Goal: Task Accomplishment & Management: Manage account settings

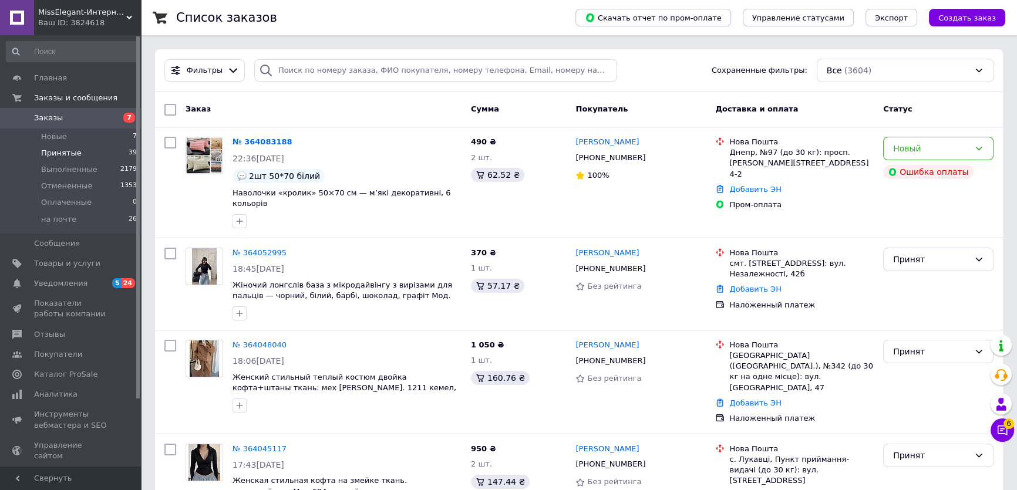
click at [63, 154] on span "Принятые" at bounding box center [61, 153] width 41 height 11
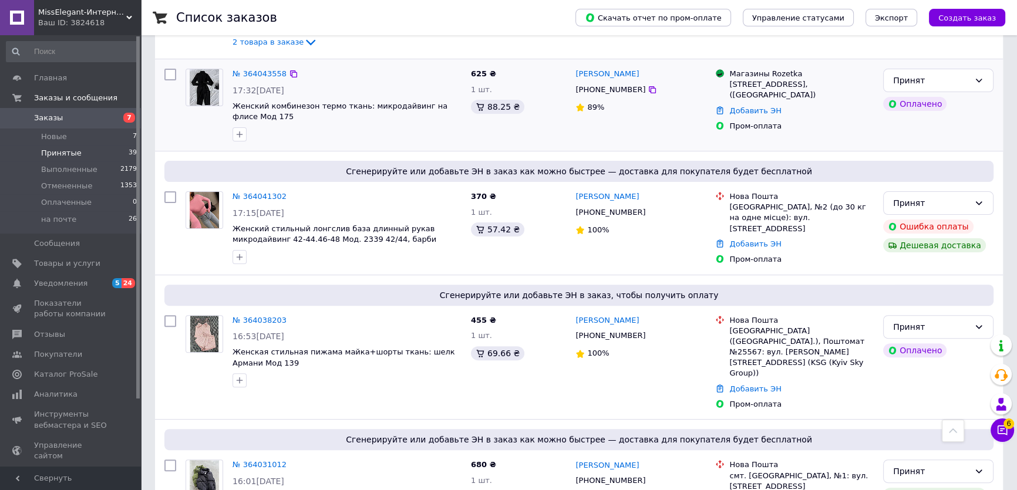
scroll to position [320, 0]
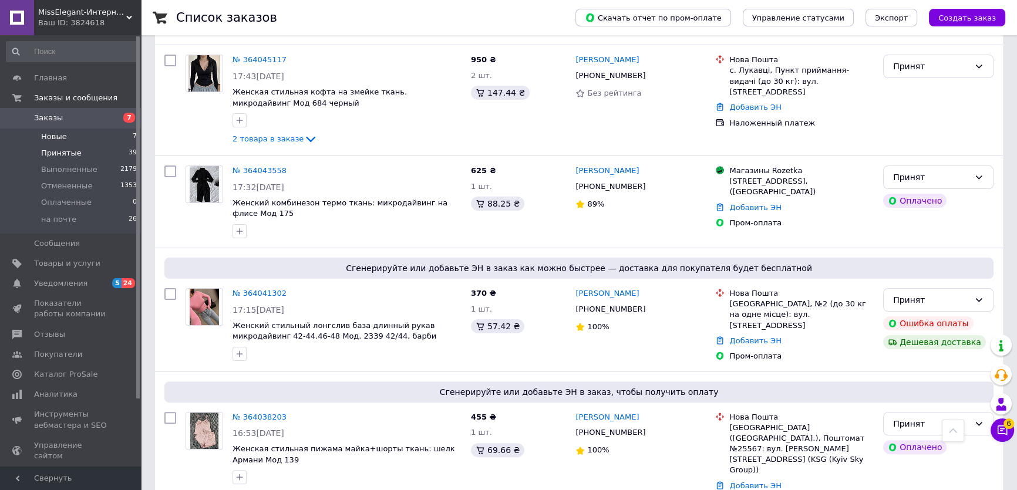
click at [59, 140] on span "Новые" at bounding box center [54, 137] width 26 height 11
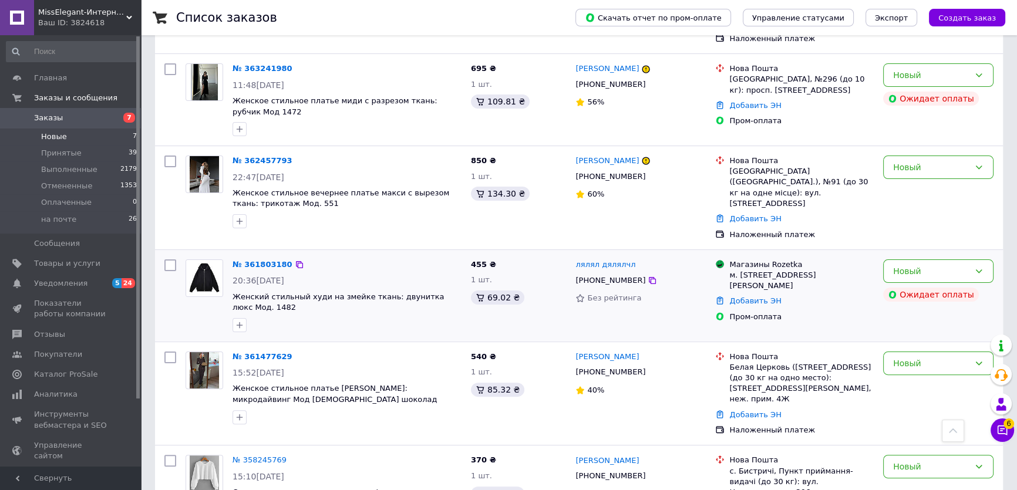
scroll to position [336, 0]
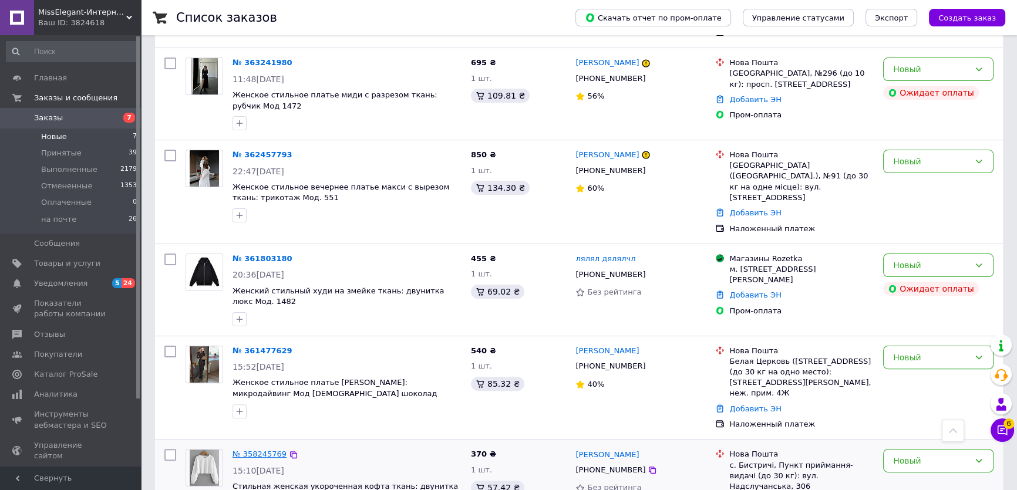
click at [260, 450] on link "№ 358245769" at bounding box center [260, 454] width 54 height 9
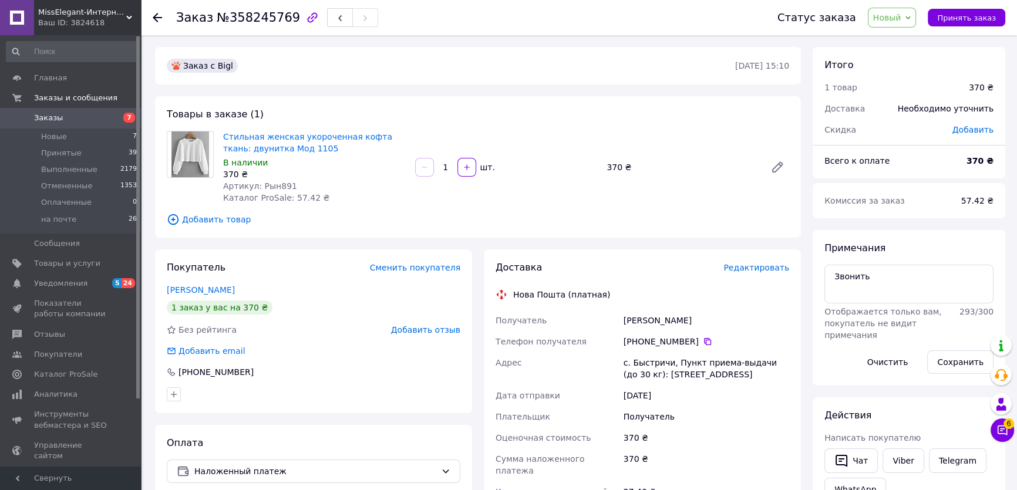
click at [911, 16] on icon at bounding box center [908, 17] width 5 height 5
click at [901, 468] on link "Viber" at bounding box center [903, 461] width 41 height 25
click at [917, 13] on span "Новый" at bounding box center [892, 18] width 49 height 20
click at [909, 74] on li "Отменен" at bounding box center [900, 77] width 62 height 18
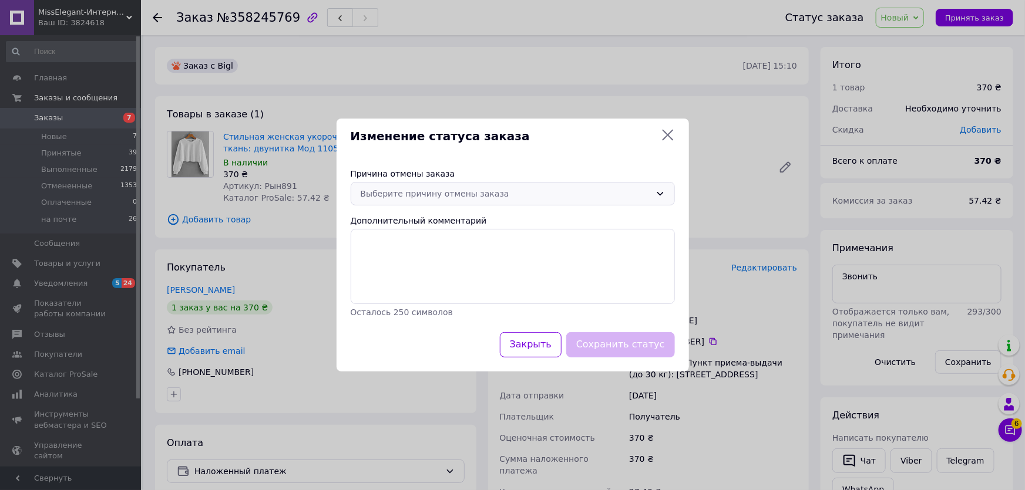
click at [660, 193] on icon at bounding box center [659, 193] width 9 height 9
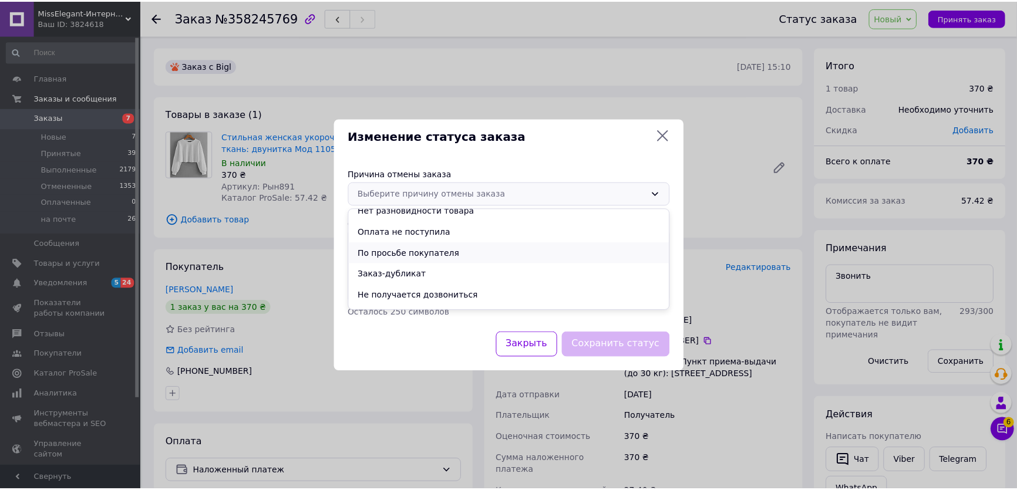
scroll to position [46, 0]
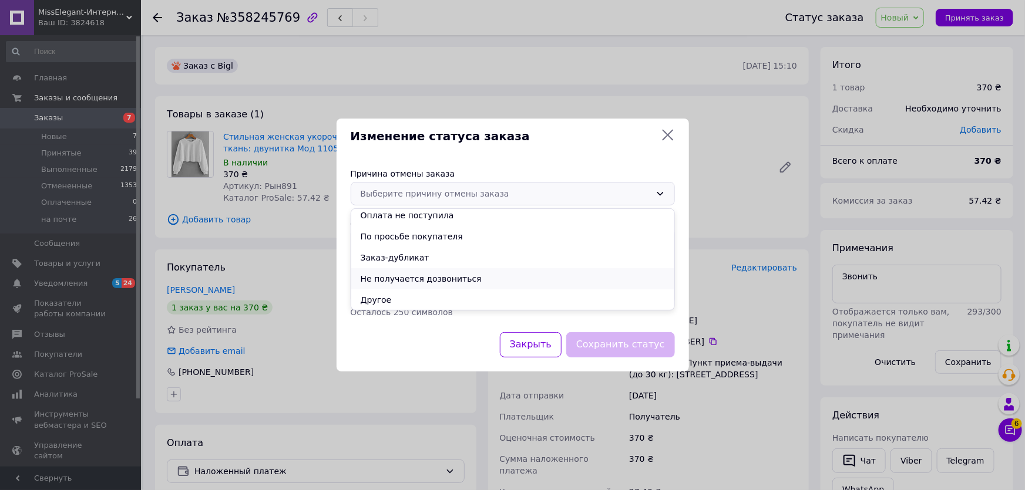
click at [408, 275] on li "Не получается дозвониться" at bounding box center [512, 278] width 323 height 21
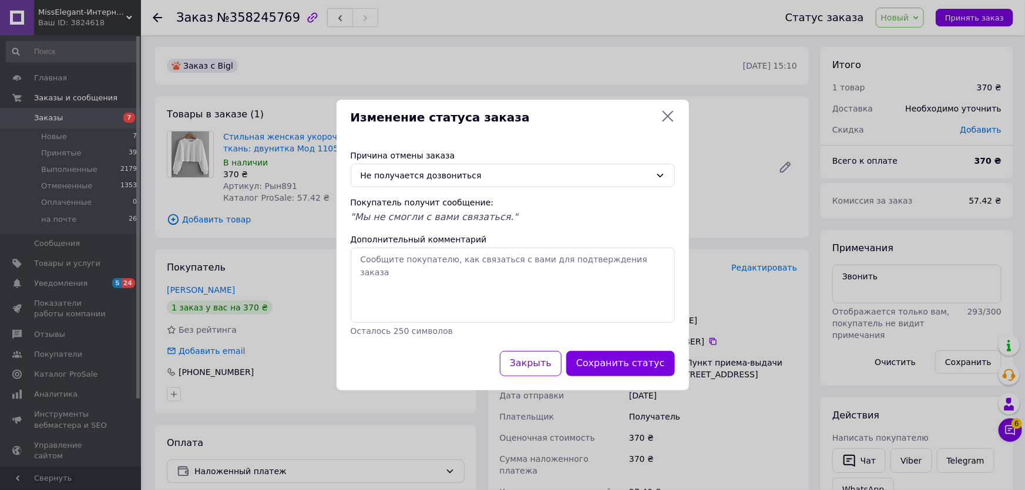
drag, startPoint x: 628, startPoint y: 358, endPoint x: 634, endPoint y: 358, distance: 5.9
click at [628, 358] on button "Сохранить статус" at bounding box center [620, 363] width 109 height 25
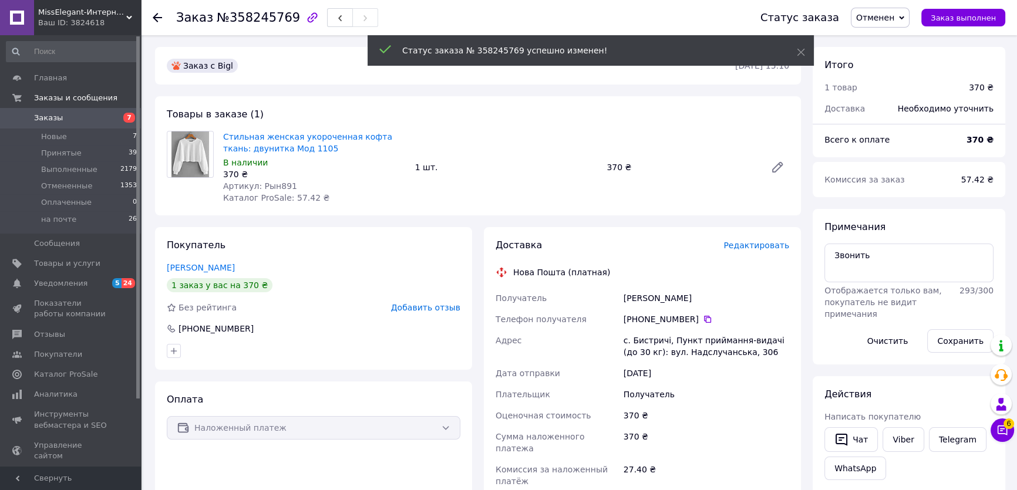
click at [160, 18] on icon at bounding box center [157, 17] width 9 height 9
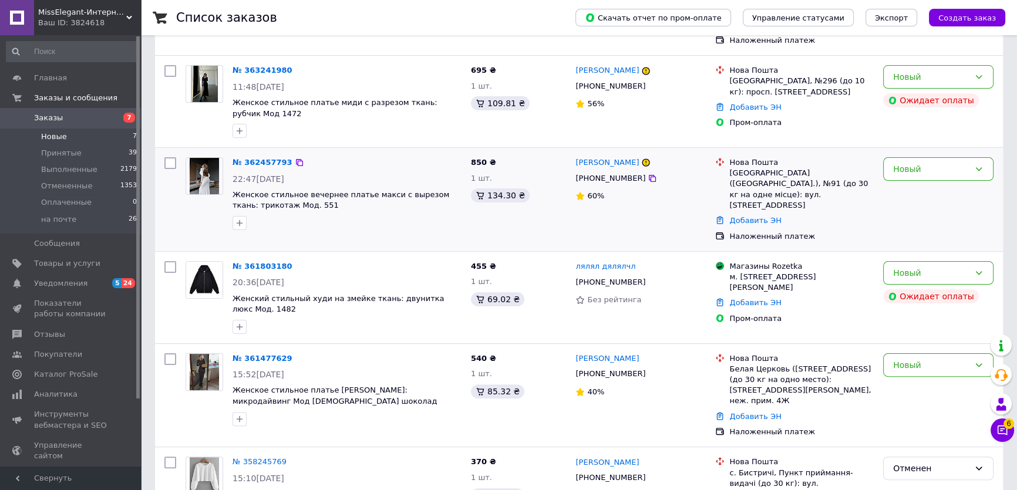
scroll to position [335, 0]
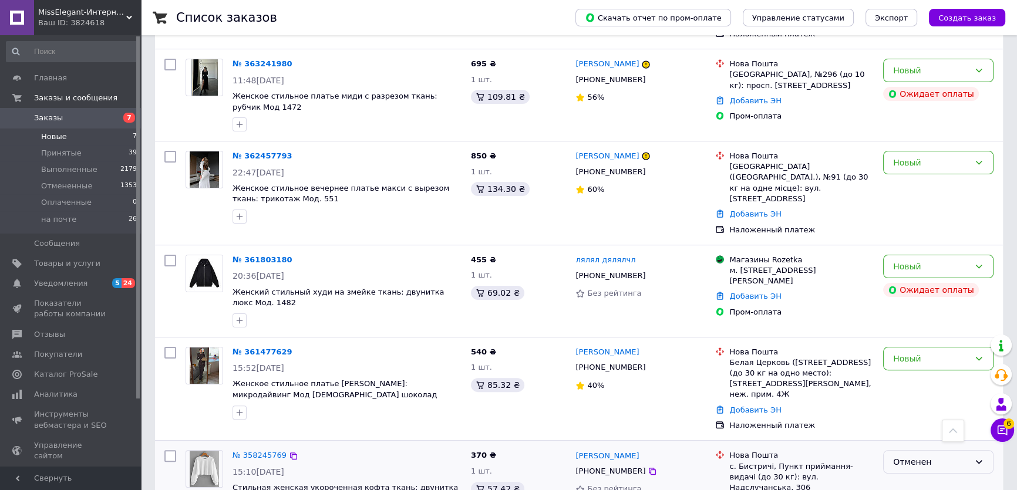
click at [980, 458] on icon at bounding box center [978, 462] width 9 height 9
click at [823, 421] on div "Наложенный платеж" at bounding box center [801, 426] width 144 height 11
click at [987, 347] on div "Новый" at bounding box center [938, 358] width 110 height 23
click at [381, 449] on div "№ 358245769" at bounding box center [346, 456] width 231 height 14
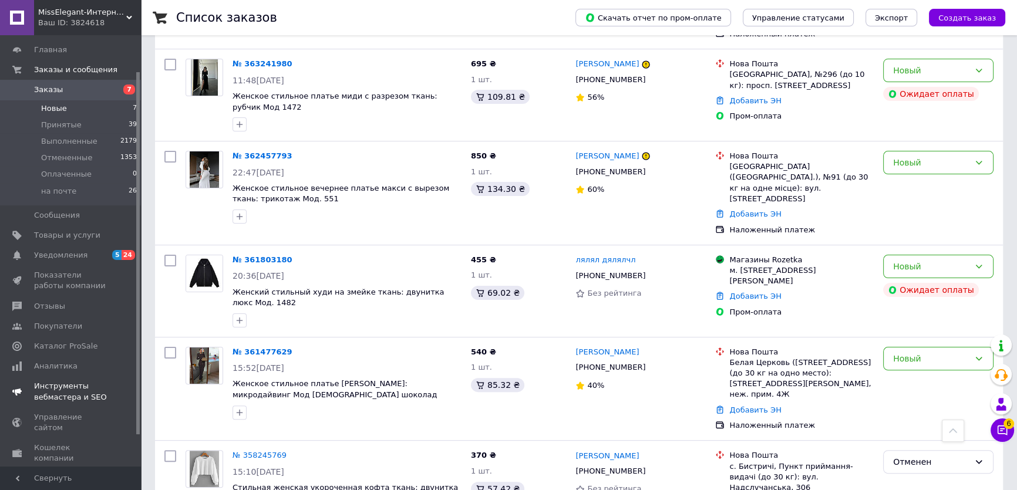
scroll to position [53, 0]
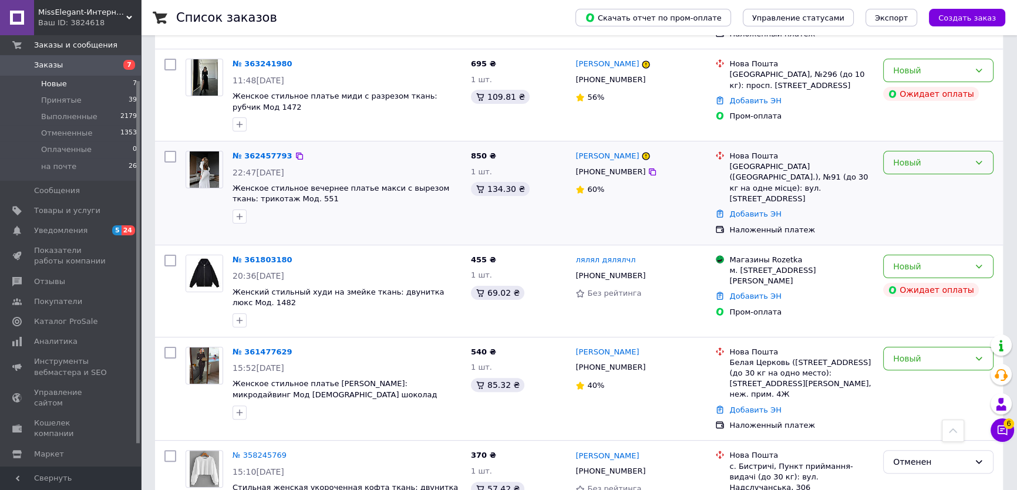
click at [979, 158] on icon at bounding box center [978, 162] width 9 height 9
click at [311, 311] on div at bounding box center [347, 320] width 234 height 19
click at [55, 449] on span "Маркет" at bounding box center [49, 454] width 30 height 11
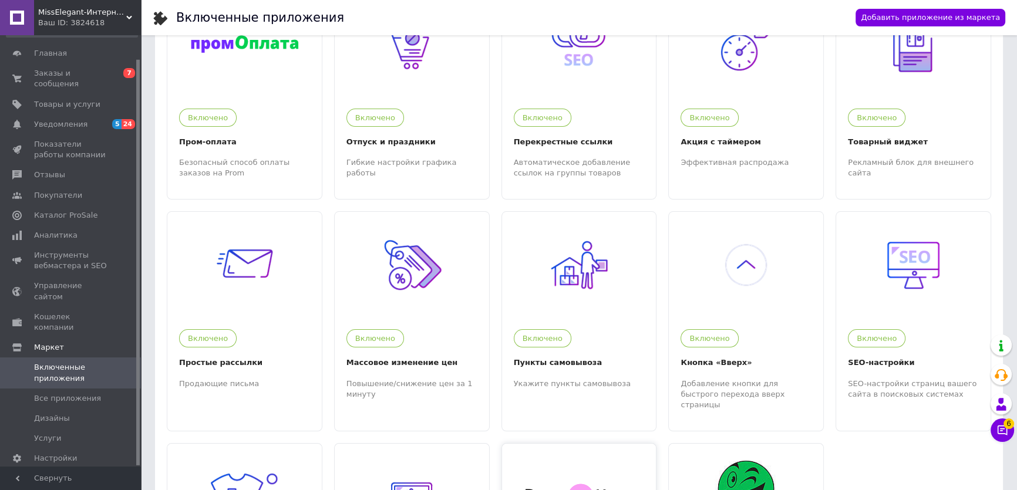
scroll to position [267, 0]
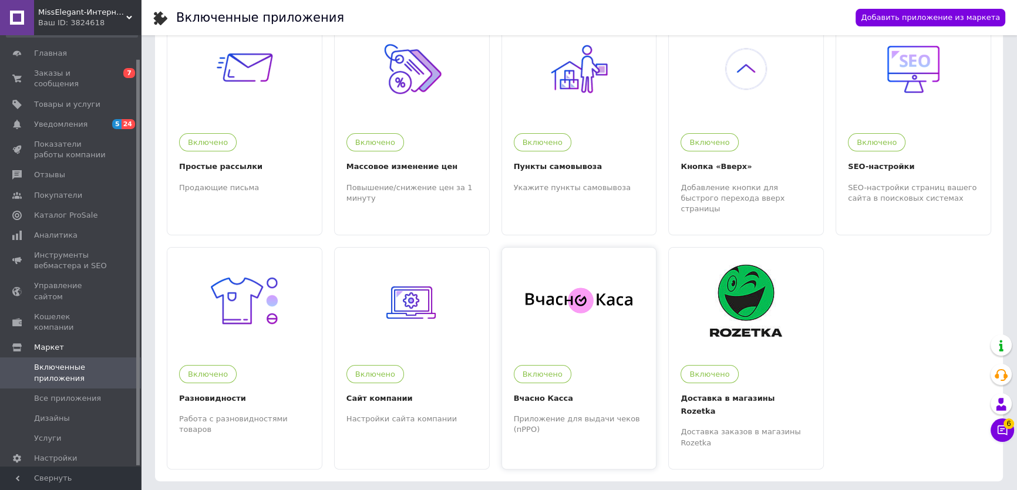
click at [556, 287] on img at bounding box center [579, 300] width 107 height 27
click at [59, 75] on span "Заказы и сообщения" at bounding box center [71, 78] width 75 height 21
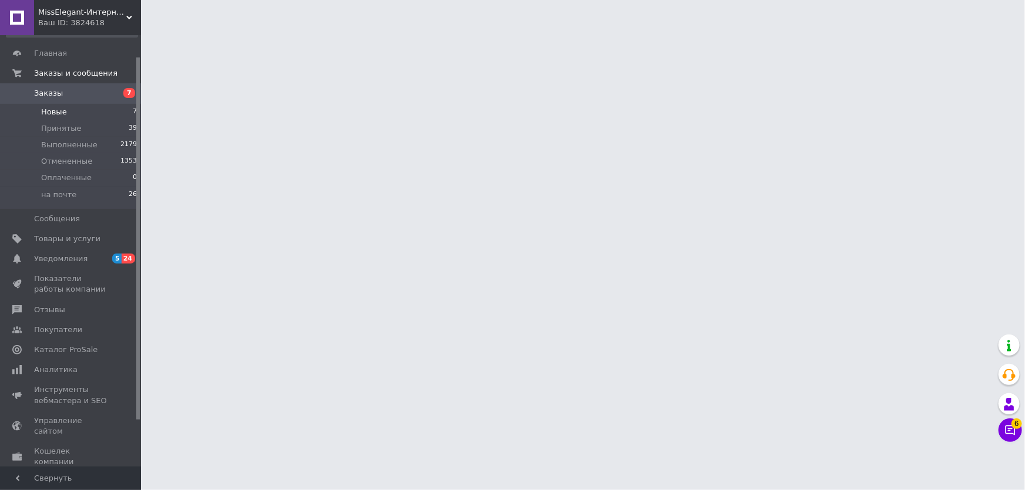
click at [55, 112] on span "Новые" at bounding box center [54, 112] width 26 height 11
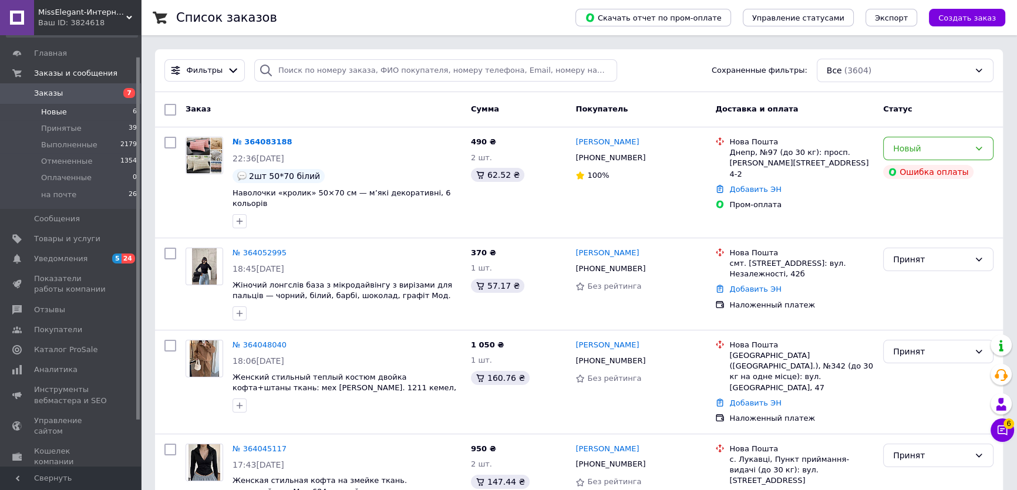
click at [59, 112] on span "Новые" at bounding box center [54, 112] width 26 height 11
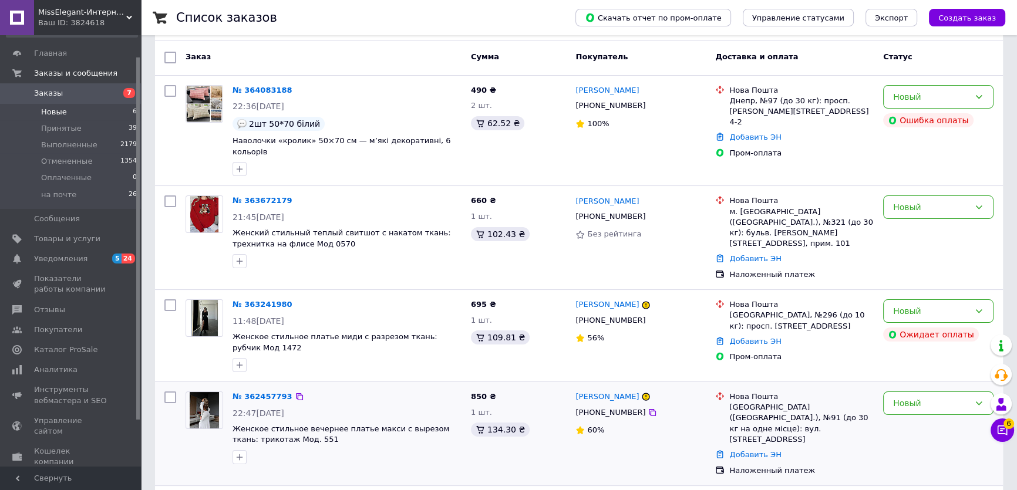
scroll to position [254, 0]
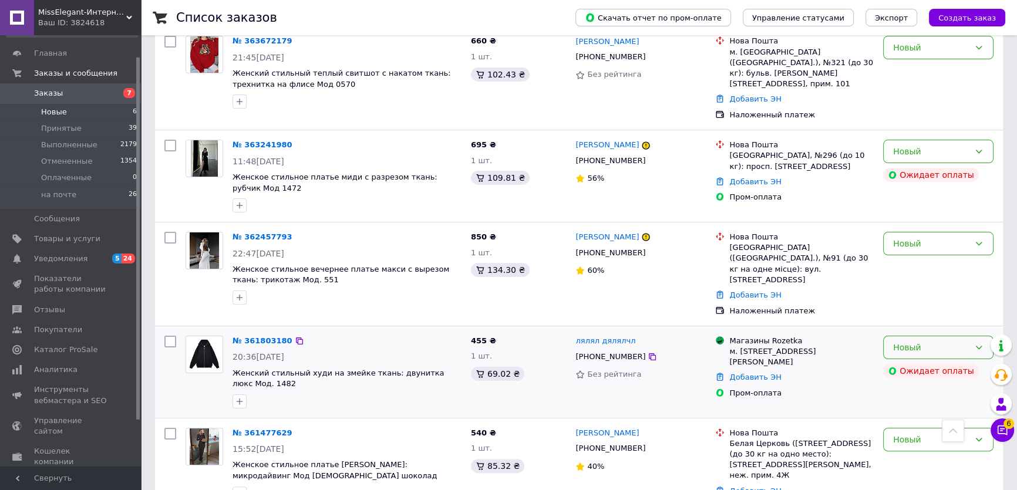
click at [981, 343] on icon at bounding box center [978, 347] width 9 height 9
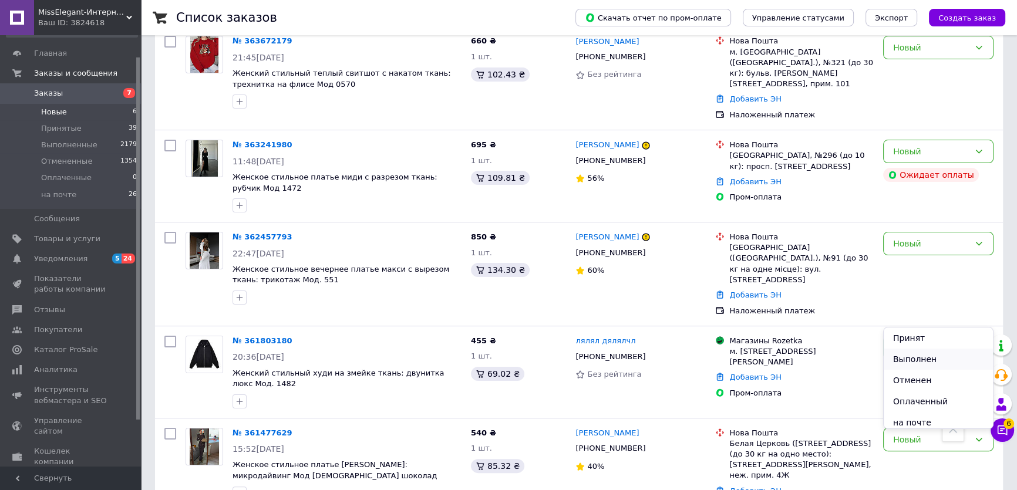
click at [917, 359] on li "Выполнен" at bounding box center [938, 359] width 109 height 21
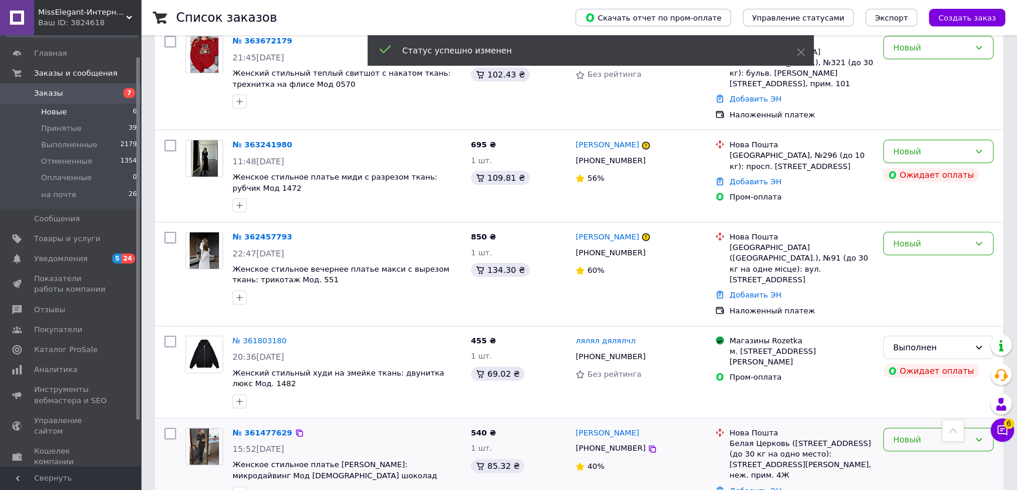
click at [980, 438] on icon at bounding box center [979, 440] width 6 height 4
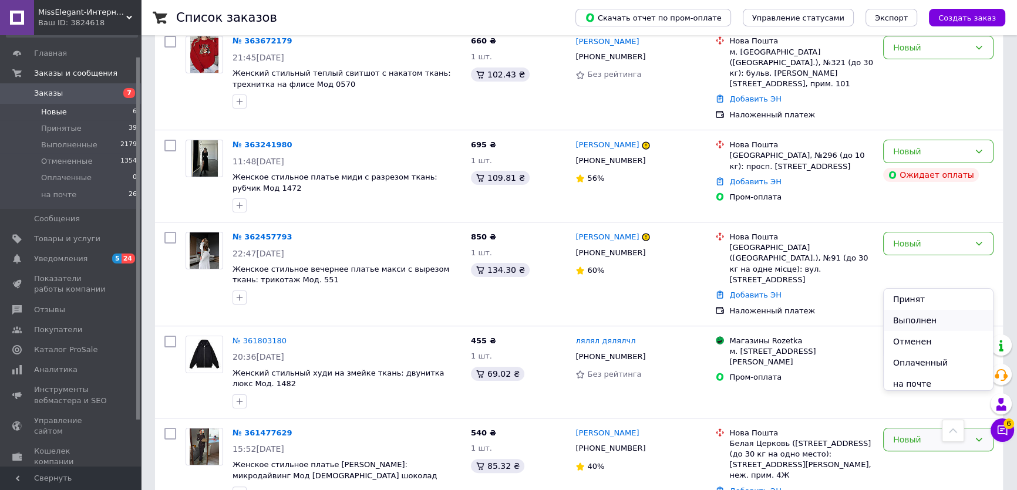
click at [922, 321] on li "Выполнен" at bounding box center [938, 320] width 109 height 21
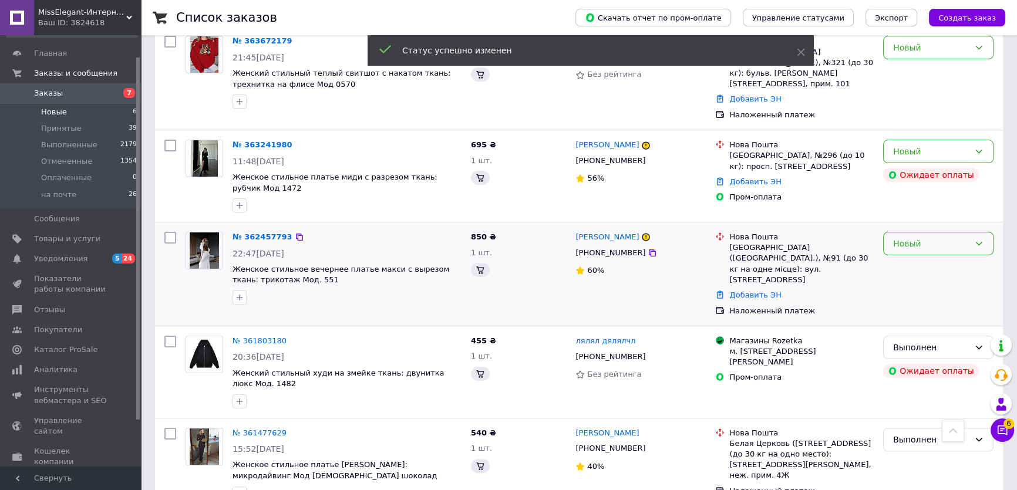
scroll to position [253, 0]
click at [981, 243] on icon at bounding box center [979, 245] width 6 height 4
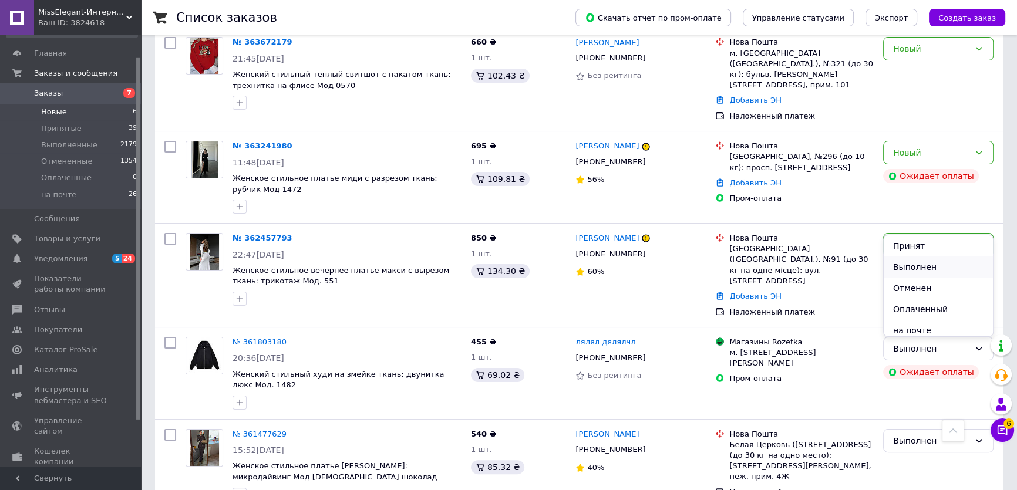
click at [929, 261] on li "Выполнен" at bounding box center [938, 267] width 109 height 21
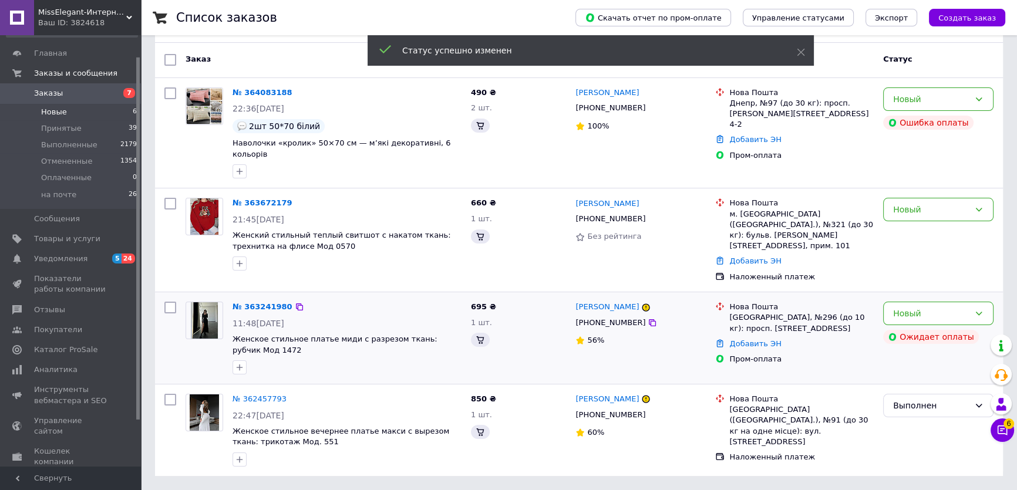
scroll to position [68, 0]
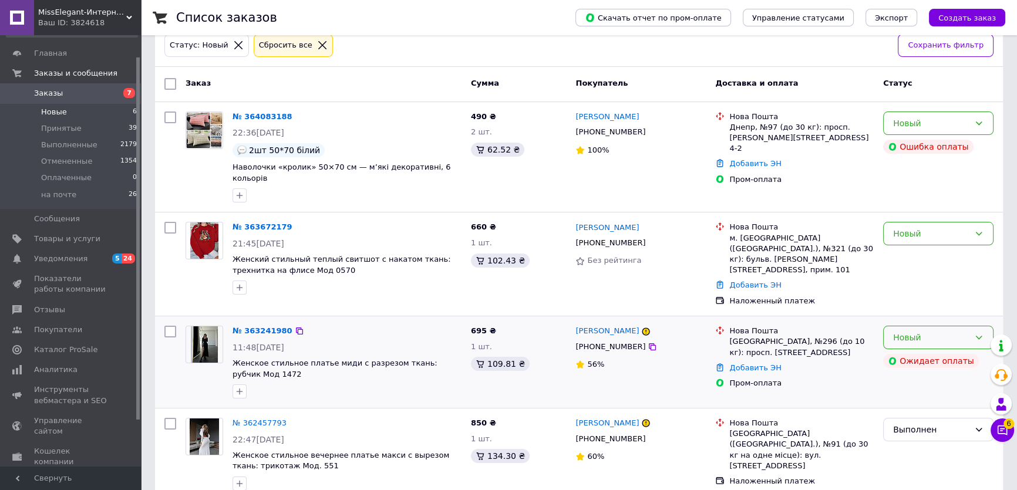
click at [980, 333] on icon at bounding box center [978, 337] width 9 height 9
click at [920, 378] on li "Отменен" at bounding box center [938, 381] width 109 height 21
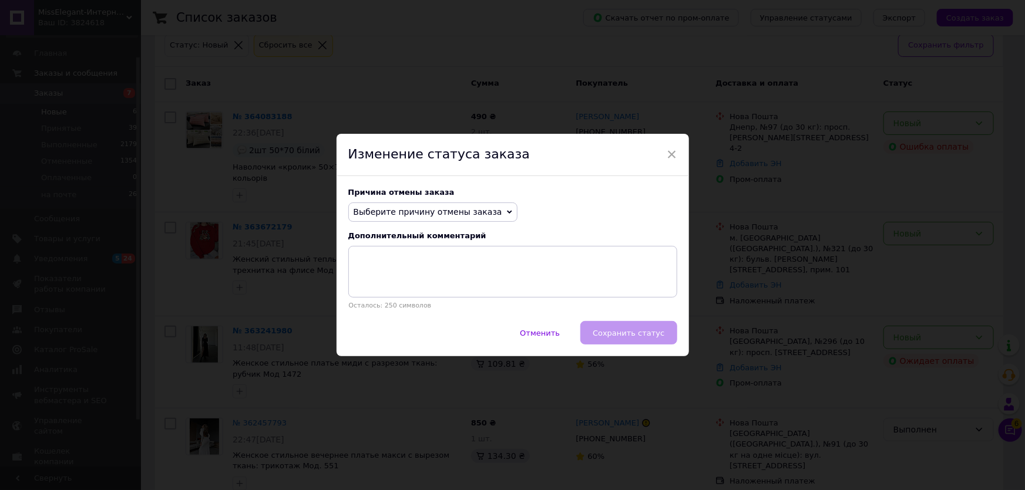
click at [488, 207] on span "Выберите причину отмены заказа" at bounding box center [432, 213] width 169 height 20
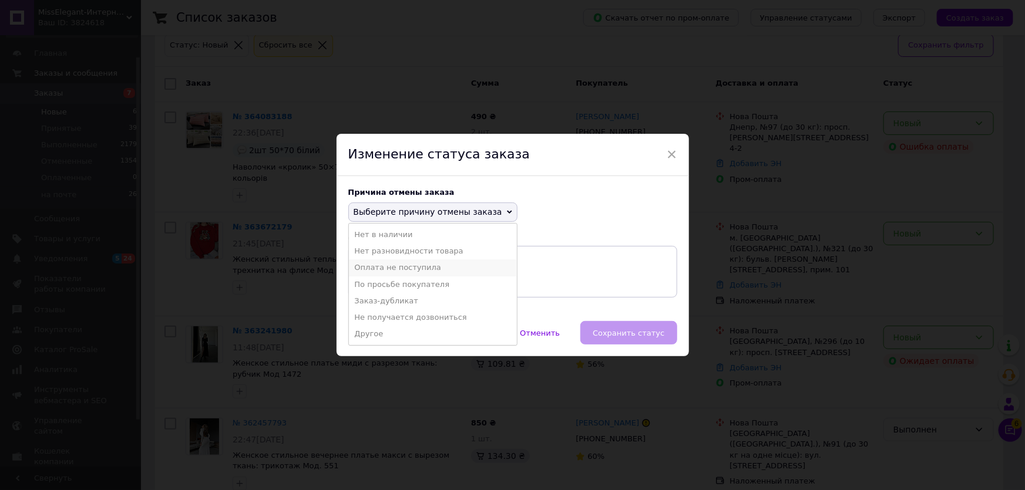
click at [412, 267] on li "Оплата не поступила" at bounding box center [433, 268] width 168 height 16
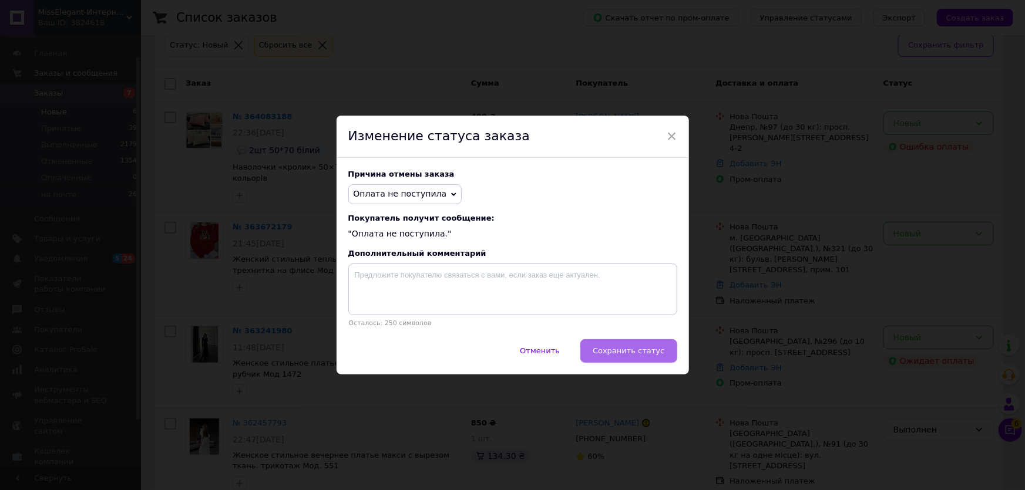
click at [637, 351] on span "Сохранить статус" at bounding box center [629, 351] width 72 height 9
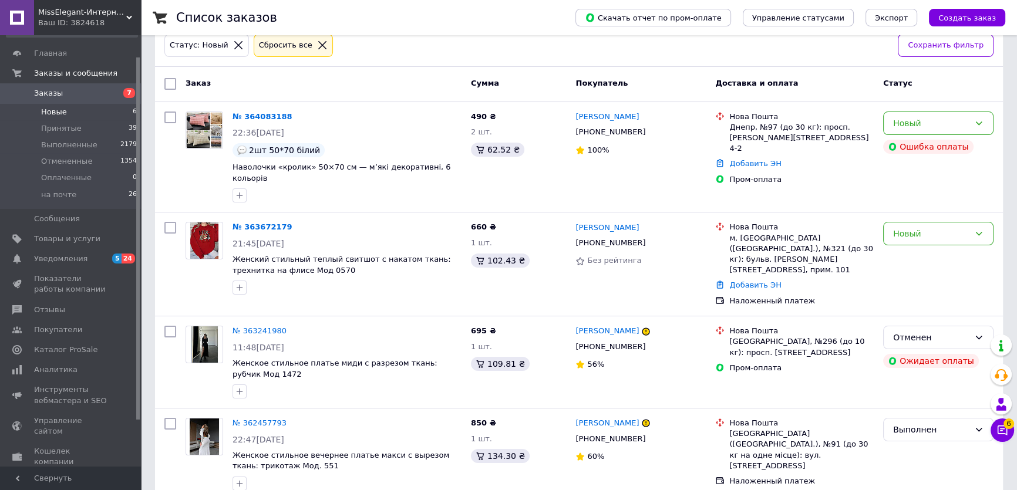
click at [129, 15] on icon at bounding box center [129, 18] width 6 height 6
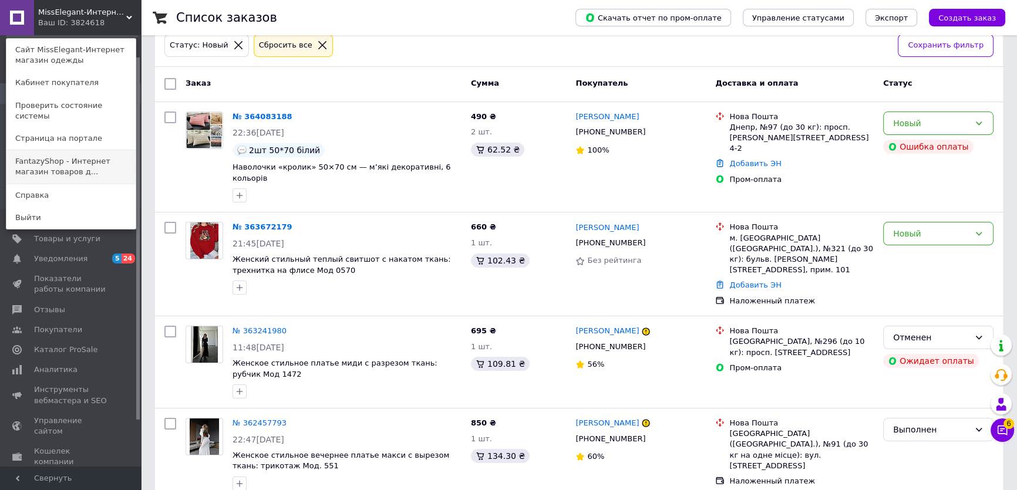
click at [80, 150] on link "FantazyShop - Интернет магазин товаров д..." at bounding box center [70, 166] width 129 height 33
